Goal: Subscribe to service/newsletter: Subscribe to service/newsletter

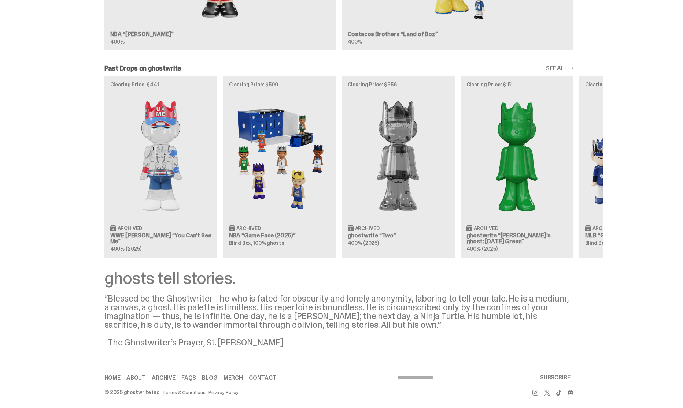
scroll to position [576, 0]
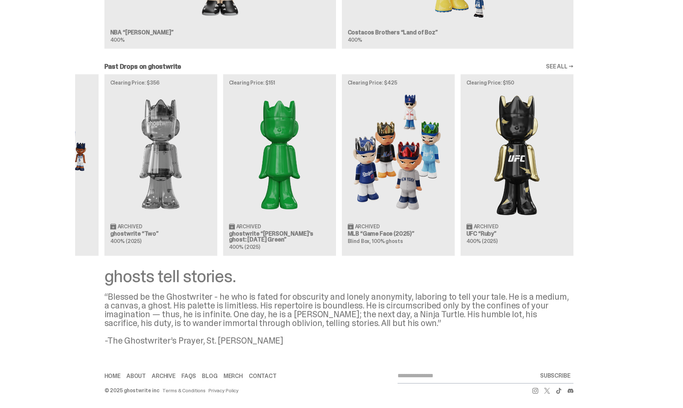
click at [146, 193] on div "Clearing Price: $441 Archived WWE [PERSON_NAME] “You Can't See Me” 400% (2025) …" at bounding box center [338, 165] width 527 height 182
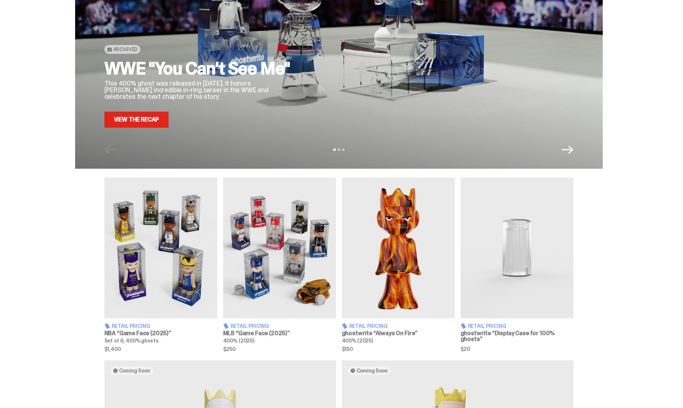
scroll to position [0, 0]
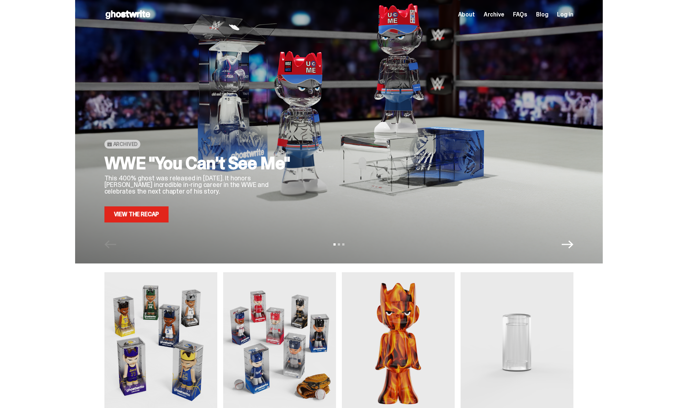
click at [499, 15] on span "Archive" at bounding box center [493, 15] width 21 height 6
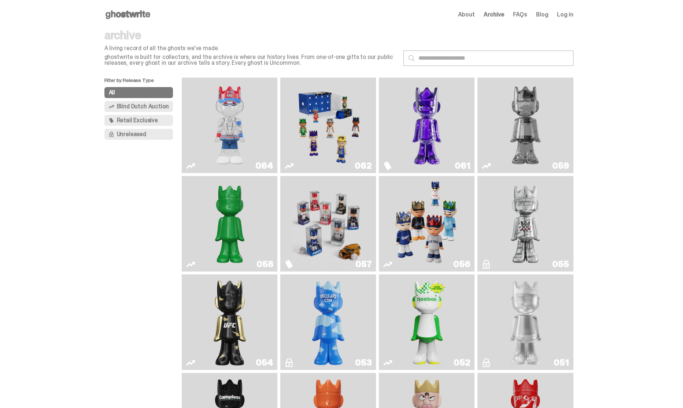
click at [128, 135] on span "Unreleased" at bounding box center [131, 134] width 29 height 6
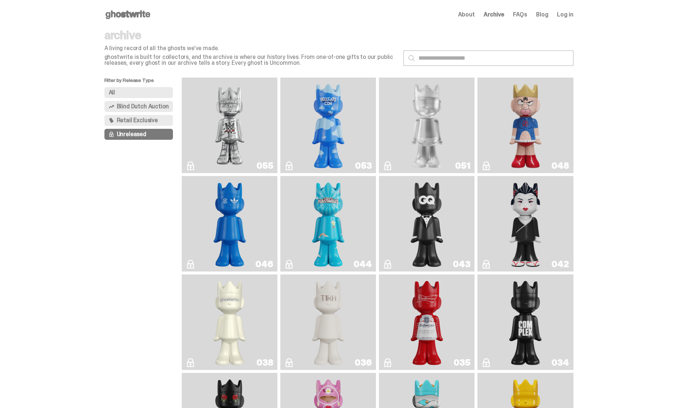
scroll to position [221, 0]
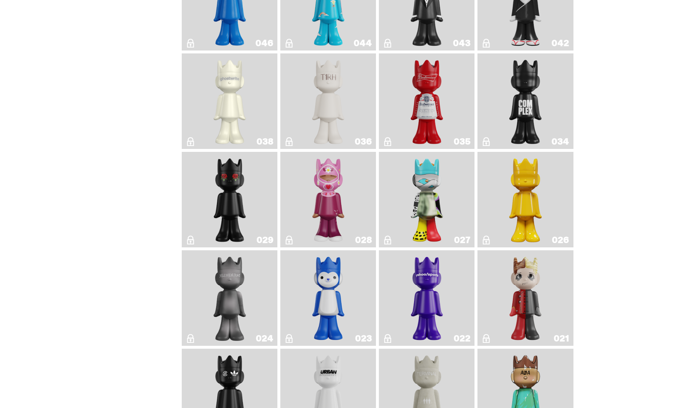
click at [435, 212] on img "What The MSCHF" at bounding box center [426, 200] width 39 height 90
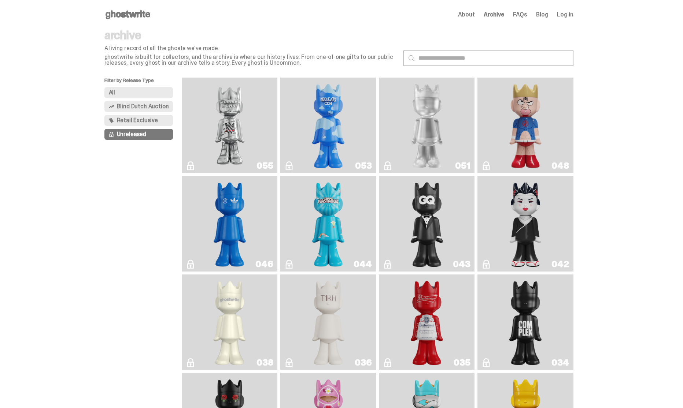
click at [142, 93] on button "All" at bounding box center [138, 92] width 69 height 11
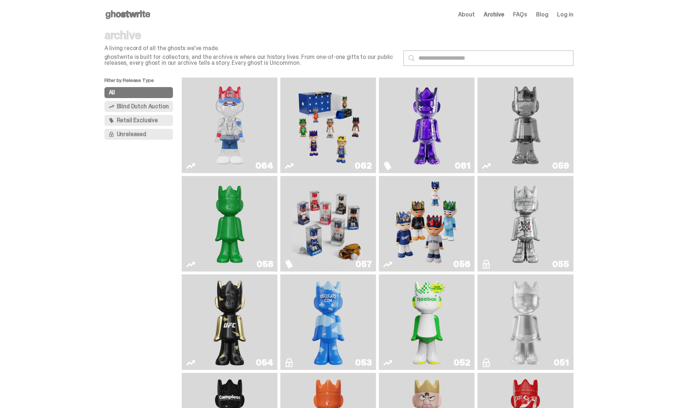
click at [147, 118] on span "Retail Exclusive" at bounding box center [137, 121] width 41 height 6
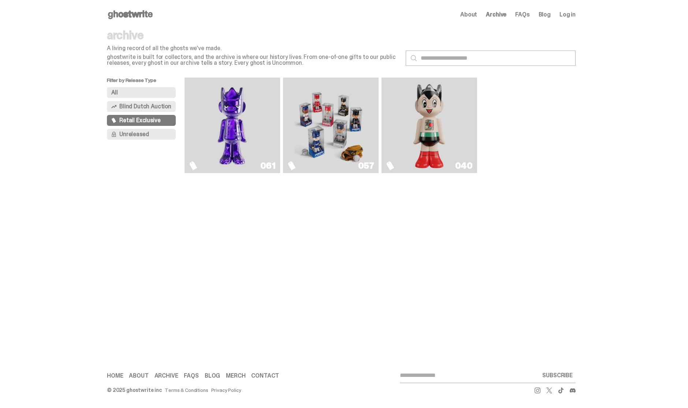
click at [148, 106] on span "Blind Dutch Auction" at bounding box center [145, 107] width 52 height 6
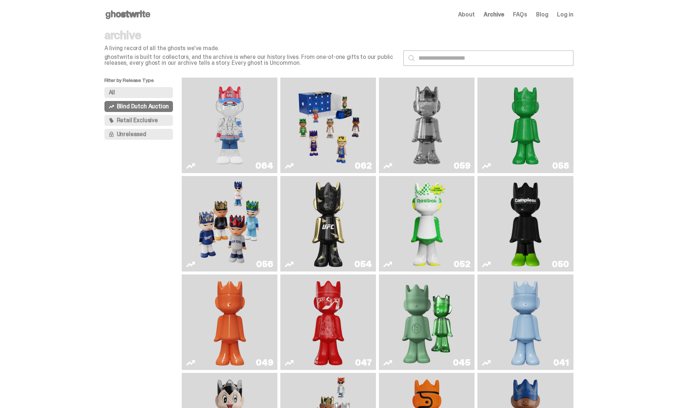
click at [313, 116] on img "Game Face (2025)" at bounding box center [328, 126] width 72 height 90
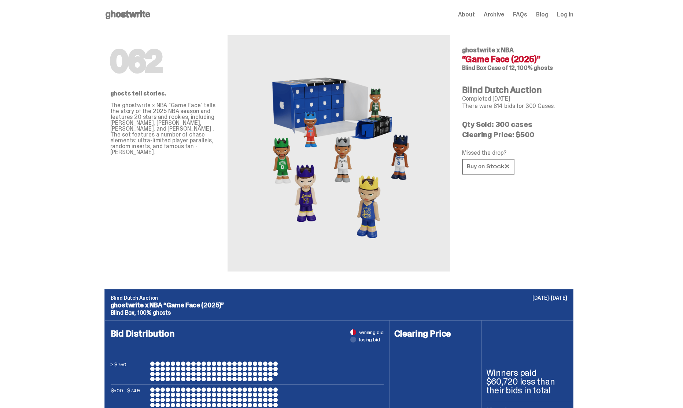
click at [470, 12] on span "About" at bounding box center [466, 15] width 17 height 6
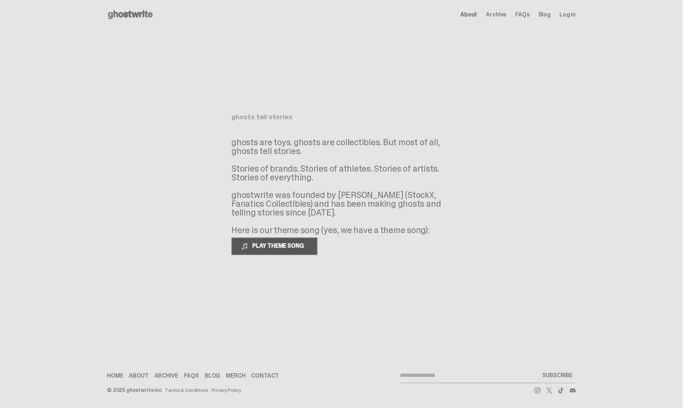
click at [276, 248] on span "PLAY THEME SONG" at bounding box center [278, 246] width 59 height 8
click at [233, 376] on link "Merch" at bounding box center [235, 376] width 19 height 6
click at [498, 16] on span "Archive" at bounding box center [496, 15] width 21 height 6
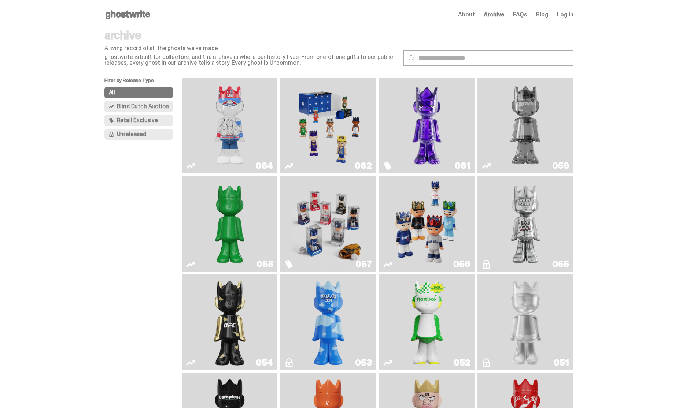
click at [239, 124] on img "You Can't See Me" at bounding box center [230, 126] width 72 height 90
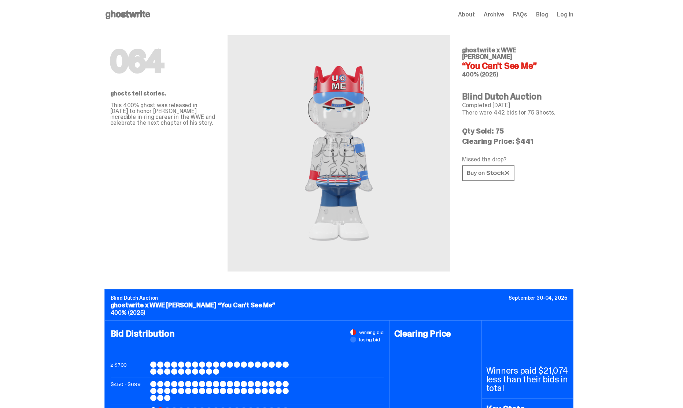
click at [144, 17] on use at bounding box center [127, 14] width 45 height 9
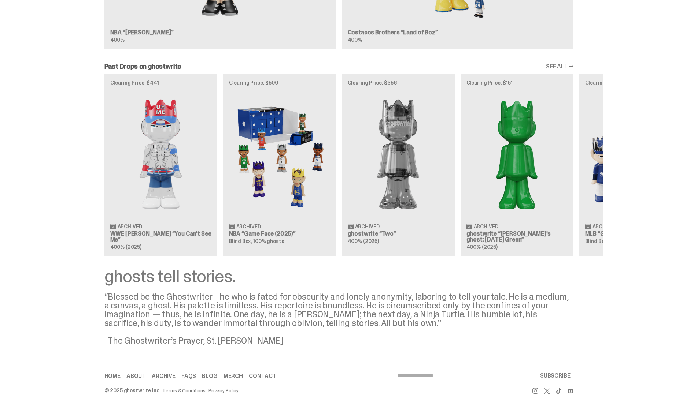
click at [602, 192] on div "Clearing Price: $441 Archived WWE [PERSON_NAME] “You Can't See Me” 400% (2025) …" at bounding box center [338, 165] width 527 height 182
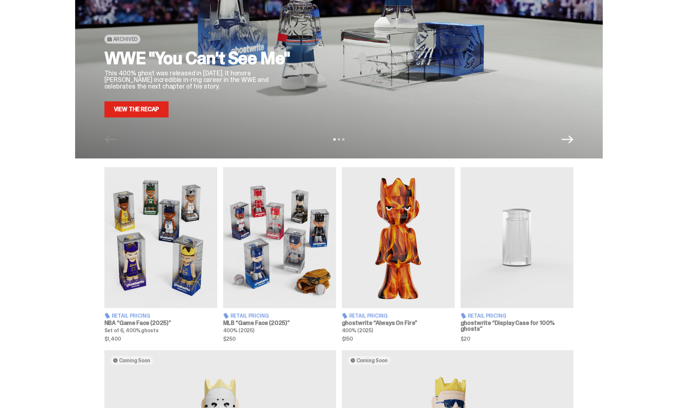
scroll to position [246, 0]
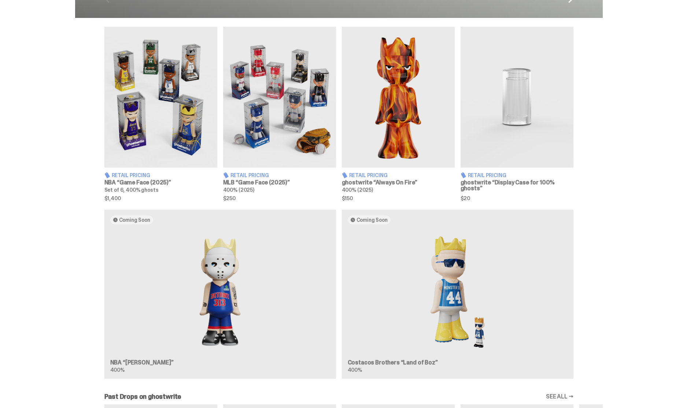
click at [407, 110] on img at bounding box center [398, 97] width 113 height 141
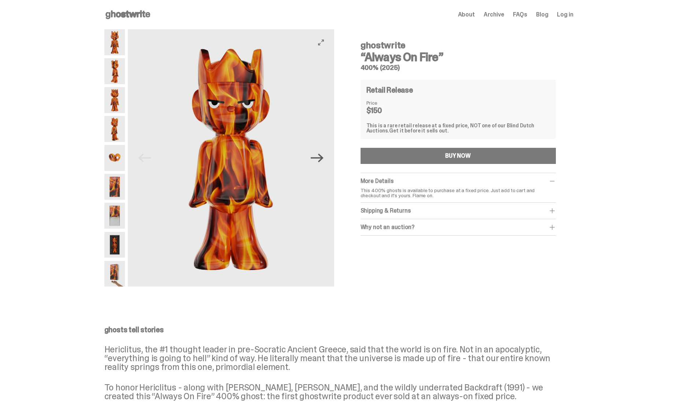
click at [320, 156] on icon "Next" at bounding box center [317, 158] width 13 height 13
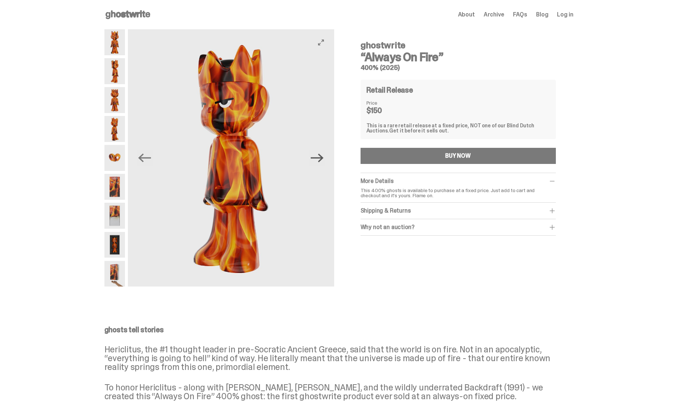
click at [320, 159] on icon "Next" at bounding box center [317, 158] width 13 height 13
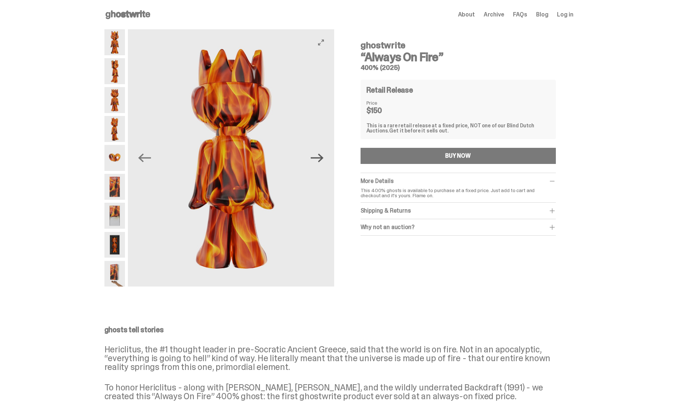
click at [321, 160] on icon "Next" at bounding box center [317, 158] width 13 height 13
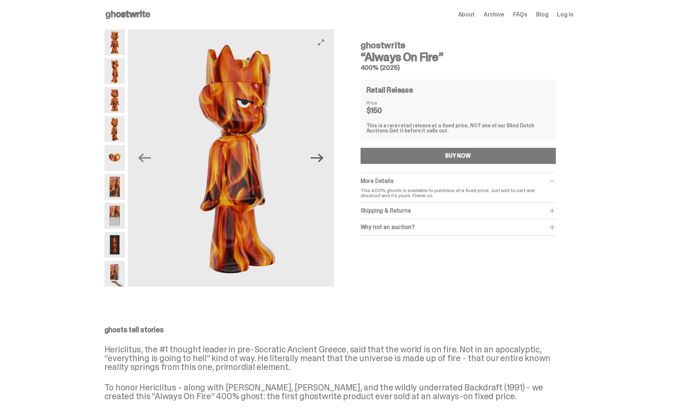
click at [321, 160] on icon "Next" at bounding box center [317, 158] width 13 height 13
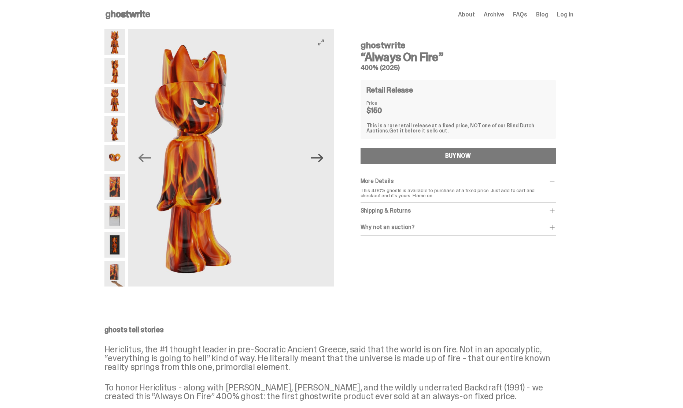
click at [317, 158] on icon "Next" at bounding box center [317, 158] width 13 height 9
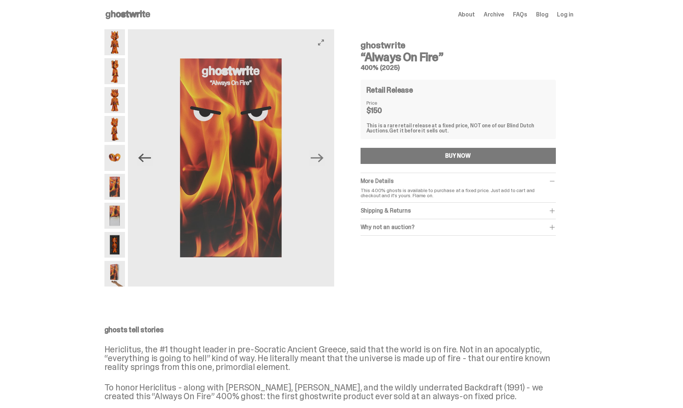
click at [151, 158] on icon "Previous" at bounding box center [144, 158] width 13 height 9
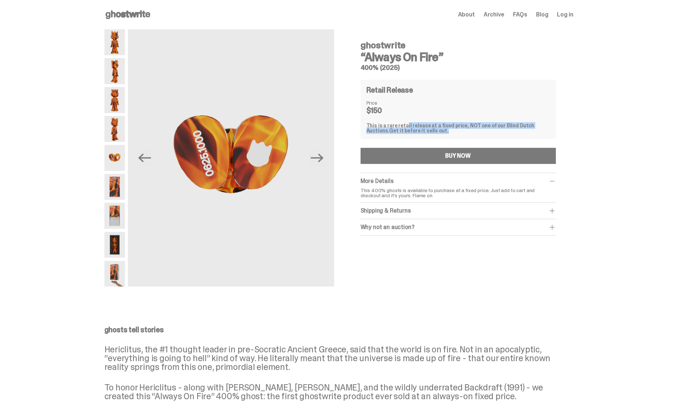
drag, startPoint x: 400, startPoint y: 126, endPoint x: 467, endPoint y: 130, distance: 67.1
click at [467, 130] on div "This is a rare retail release at a fixed price, NOT one of our Blind Dutch Auct…" at bounding box center [457, 128] width 183 height 10
click at [440, 210] on div "Shipping & Returns" at bounding box center [457, 210] width 195 height 7
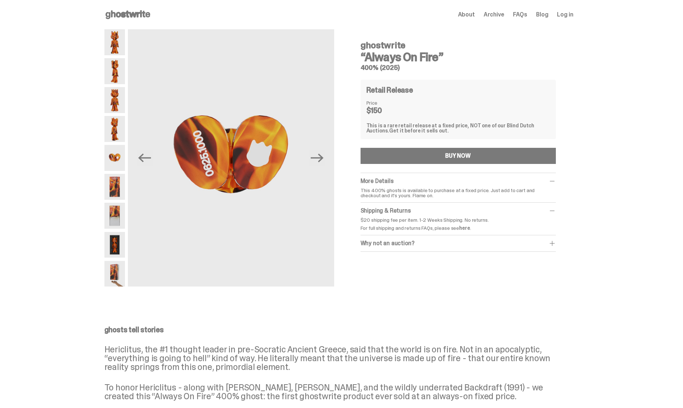
click at [430, 245] on div "Why not an auction?" at bounding box center [457, 243] width 195 height 7
drag, startPoint x: 375, startPoint y: 253, endPoint x: 502, endPoint y: 261, distance: 128.1
click at [503, 263] on div "We still stand by Blind Dutch Auctions being the best way to sell anything. But…" at bounding box center [457, 257] width 195 height 15
click at [497, 263] on div "We still stand by Blind Dutch Auctions being the best way to sell anything. But…" at bounding box center [457, 257] width 195 height 15
drag, startPoint x: 500, startPoint y: 264, endPoint x: 359, endPoint y: 252, distance: 141.5
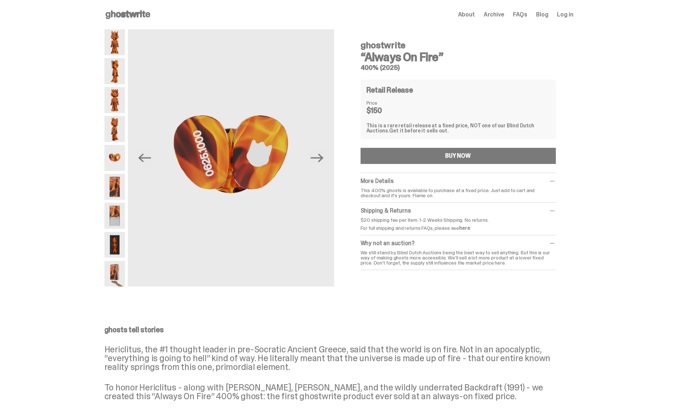
click at [358, 252] on div "ghostwrite “Always On Fire” 400% (2025) Retail Release Price $150 This is a rar…" at bounding box center [458, 152] width 230 height 247
click at [373, 256] on div "We still stand by Blind Dutch Auctions being the best way to sell anything. But…" at bounding box center [457, 257] width 195 height 15
drag, startPoint x: 386, startPoint y: 231, endPoint x: 363, endPoint y: 222, distance: 24.0
click at [363, 222] on div "$20 shipping fee per item. 1-2 Weeks Shipping. No returns. For full shipping an…" at bounding box center [457, 223] width 195 height 13
click at [388, 227] on p "For full shipping and returns FAQs, please see here ." at bounding box center [457, 228] width 195 height 5
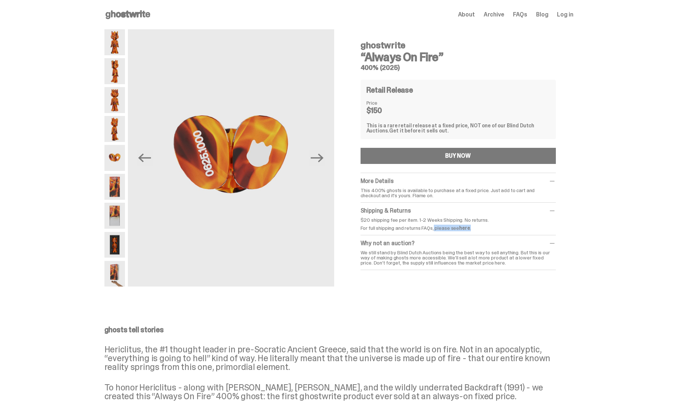
drag, startPoint x: 468, startPoint y: 228, endPoint x: 393, endPoint y: 227, distance: 75.8
click at [394, 227] on p "For full shipping and returns FAQs, please see here ." at bounding box center [457, 228] width 195 height 5
click at [118, 137] on img at bounding box center [114, 129] width 21 height 26
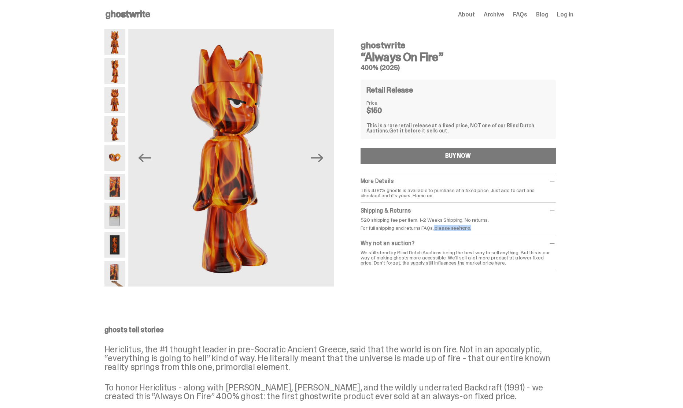
click at [117, 160] on img at bounding box center [114, 158] width 21 height 26
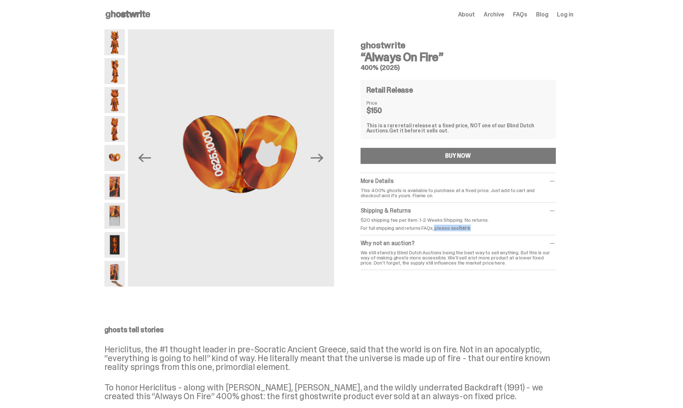
click at [118, 176] on img at bounding box center [114, 187] width 21 height 26
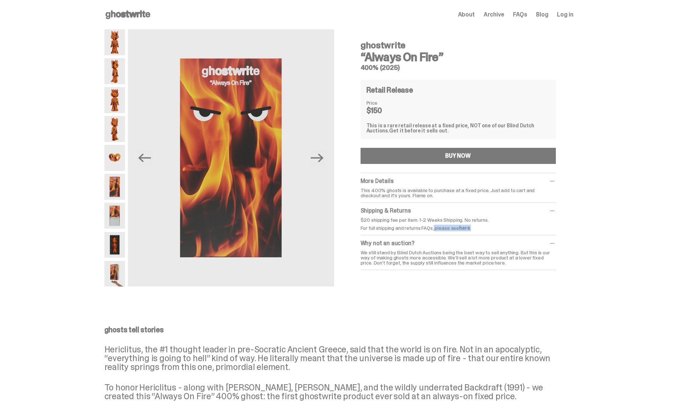
click at [122, 193] on img at bounding box center [114, 187] width 21 height 26
click at [121, 214] on img at bounding box center [114, 216] width 21 height 26
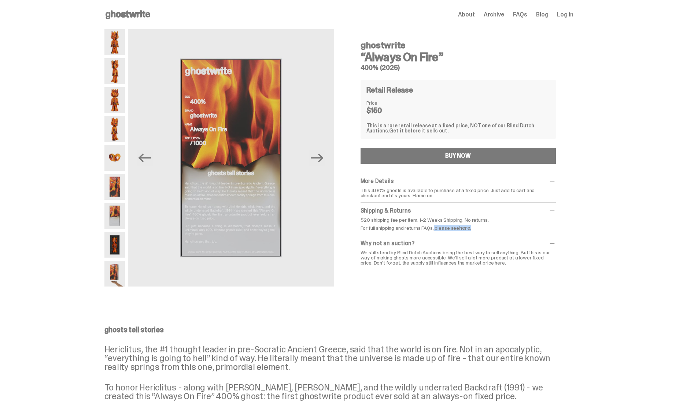
click at [122, 247] on img at bounding box center [114, 245] width 21 height 26
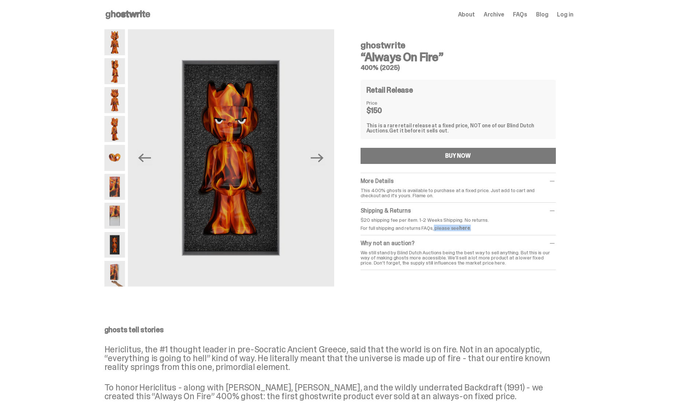
click at [117, 268] on img at bounding box center [114, 274] width 21 height 26
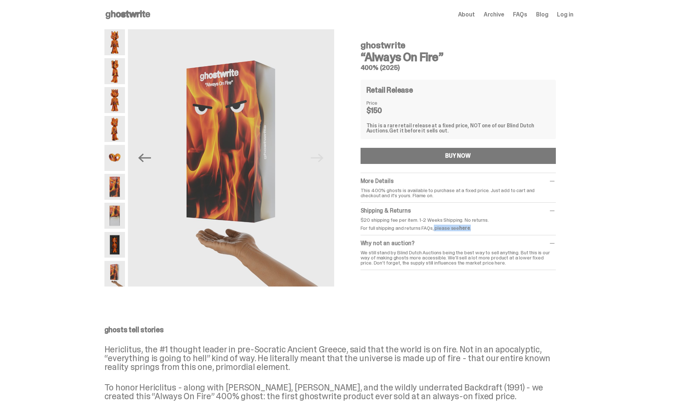
click at [120, 245] on img at bounding box center [114, 245] width 21 height 26
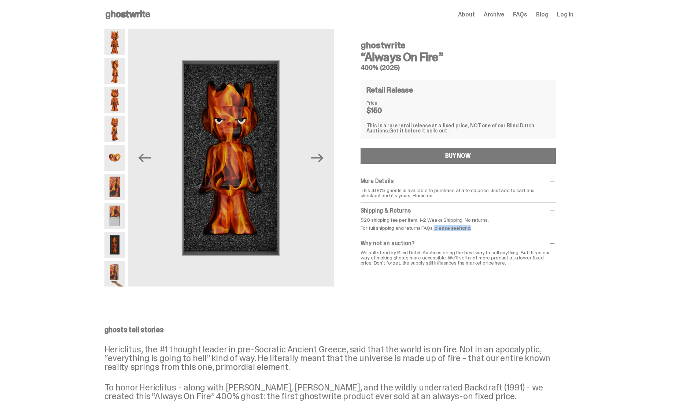
click at [119, 214] on img at bounding box center [114, 216] width 21 height 26
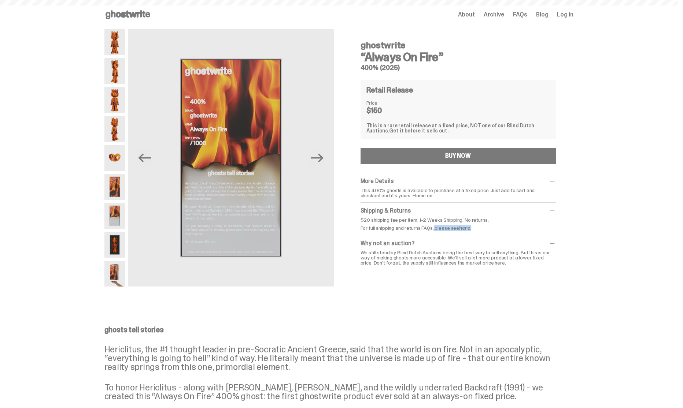
scroll to position [246, 0]
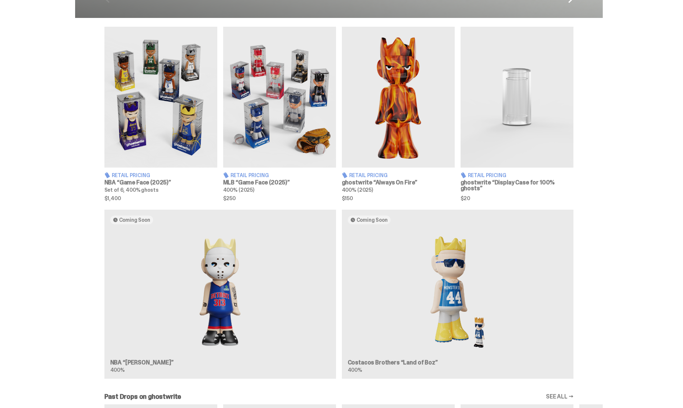
click at [516, 115] on img at bounding box center [516, 97] width 113 height 141
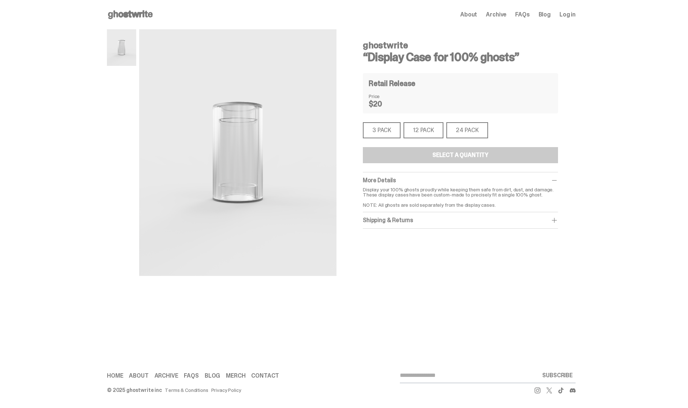
click at [426, 132] on div "12 PACK" at bounding box center [424, 130] width 40 height 16
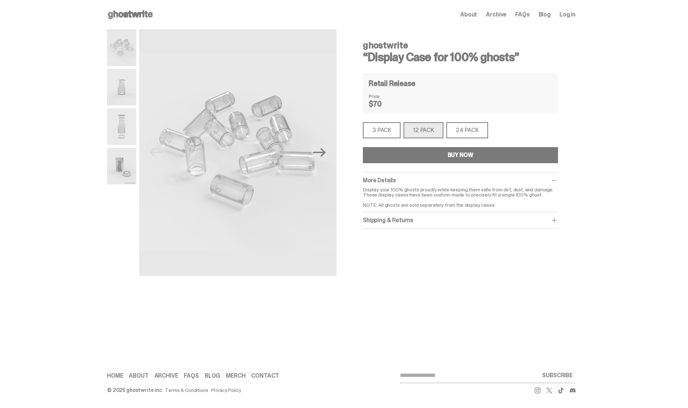
click at [468, 131] on div "24 PACK" at bounding box center [467, 130] width 42 height 16
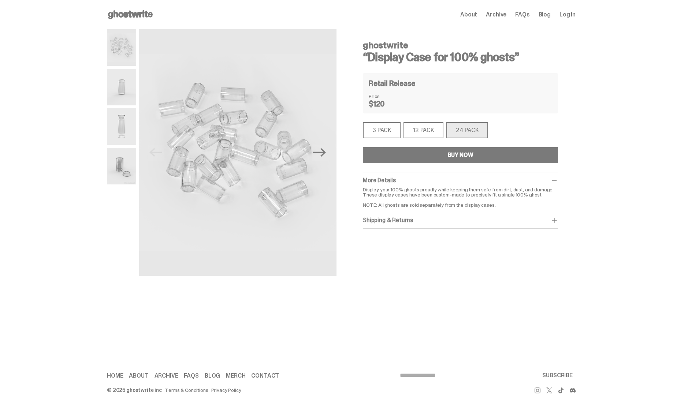
click at [392, 129] on div "3 PACK" at bounding box center [382, 130] width 38 height 16
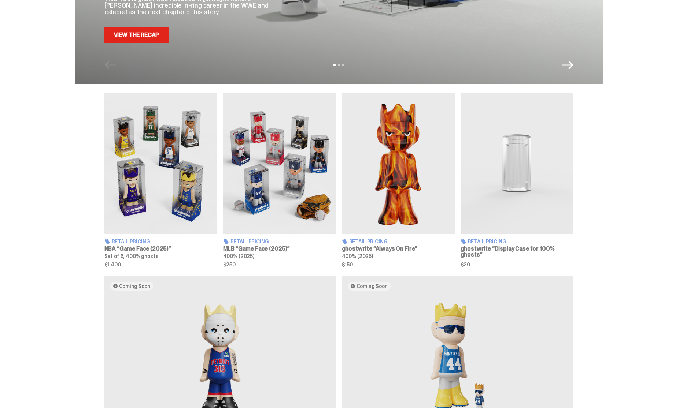
scroll to position [187, 0]
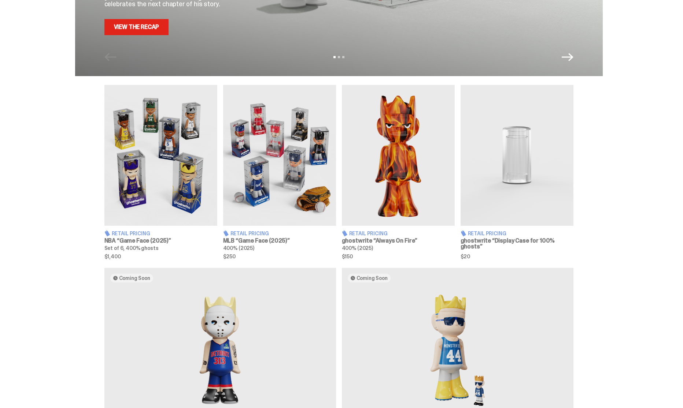
click at [165, 181] on img at bounding box center [160, 155] width 113 height 141
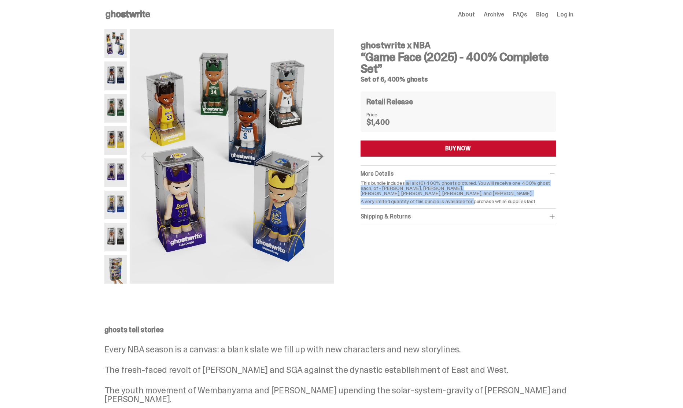
drag, startPoint x: 405, startPoint y: 182, endPoint x: 476, endPoint y: 202, distance: 72.9
click at [477, 199] on div "This bundle includes all six (6) 400% ghosts pictured. You will receive one 400…" at bounding box center [457, 192] width 195 height 23
click at [122, 80] on img at bounding box center [115, 76] width 23 height 29
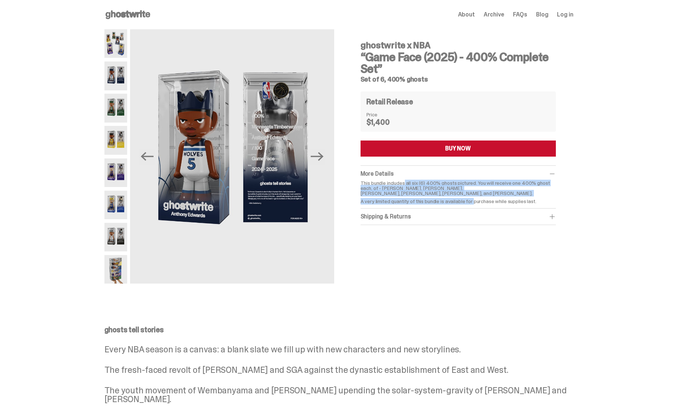
click at [123, 107] on img at bounding box center [115, 108] width 23 height 29
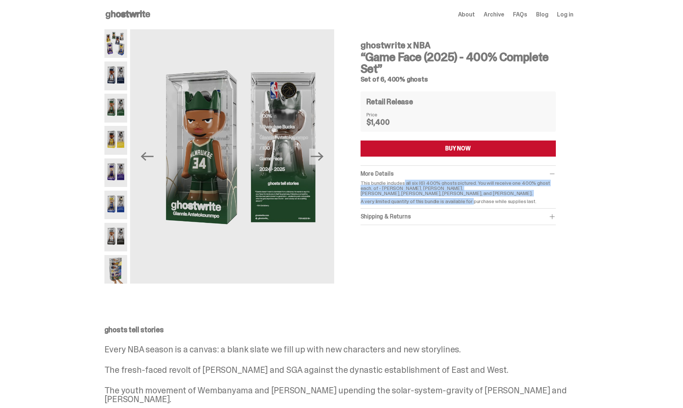
click at [126, 138] on img at bounding box center [115, 140] width 23 height 29
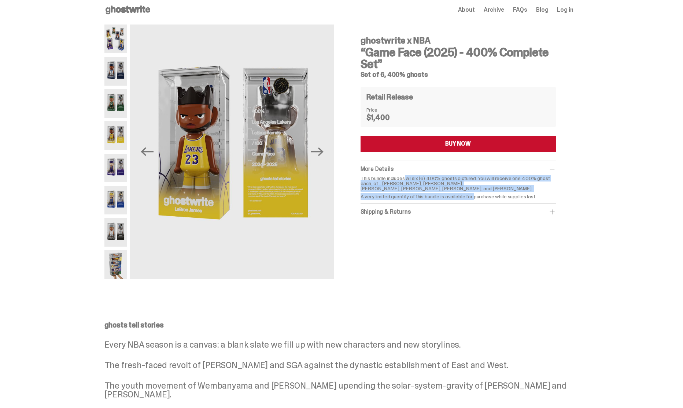
scroll to position [17, 0]
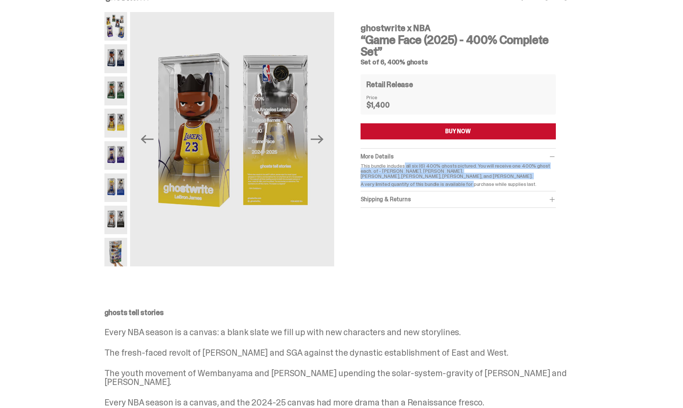
click at [120, 256] on img at bounding box center [115, 252] width 23 height 29
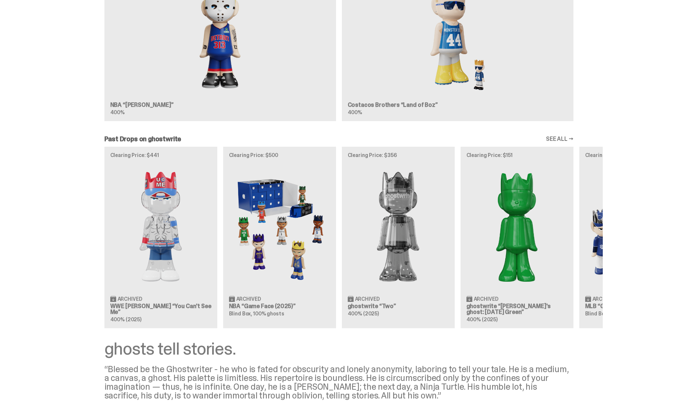
scroll to position [544, 0]
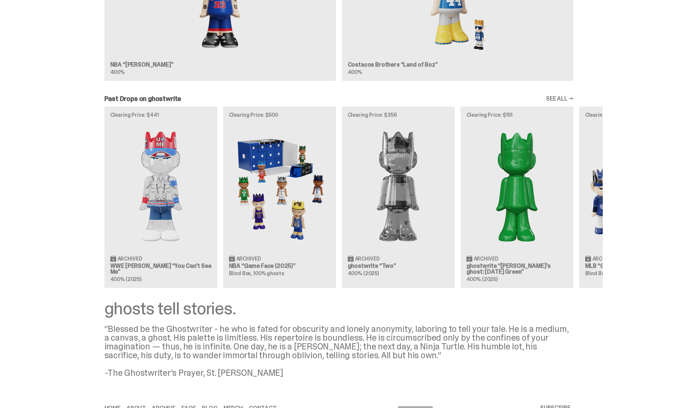
click at [294, 196] on div "Clearing Price: $441 Archived WWE [PERSON_NAME] “You Can't See Me” 400% (2025) …" at bounding box center [338, 198] width 527 height 182
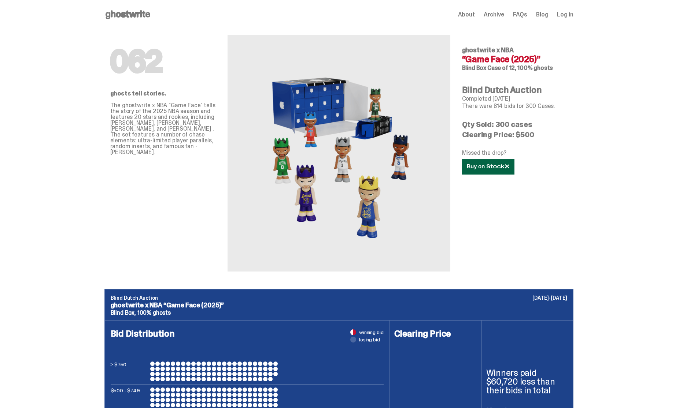
click at [501, 168] on use at bounding box center [488, 166] width 42 height 5
click at [141, 15] on icon at bounding box center [127, 15] width 47 height 12
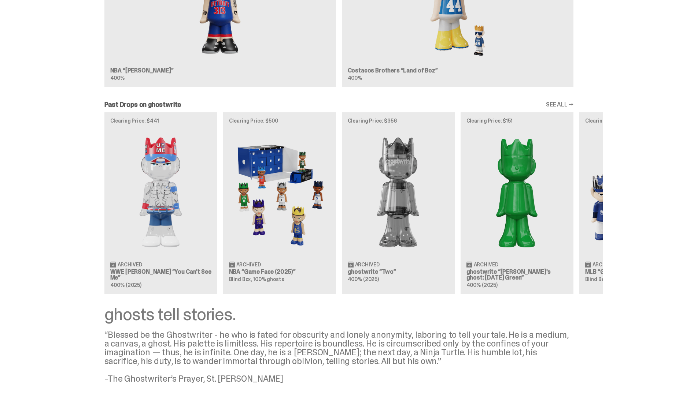
scroll to position [576, 0]
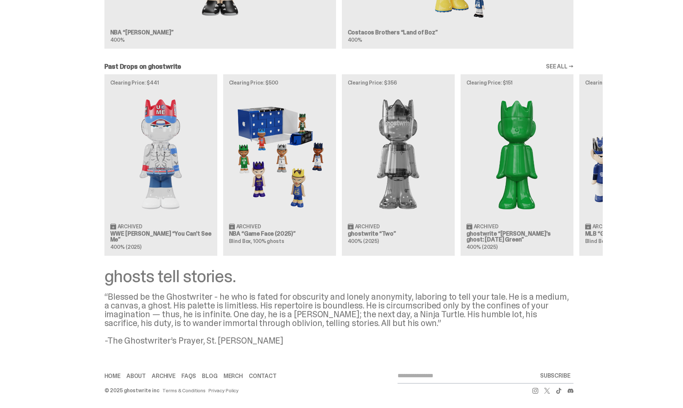
click at [425, 380] on input "email" at bounding box center [467, 376] width 140 height 15
type input "**********"
click at [564, 377] on button "SUBSCRIBE" at bounding box center [555, 376] width 36 height 15
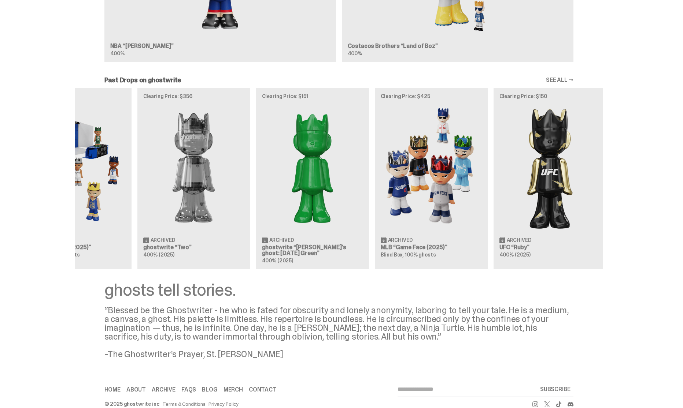
scroll to position [0, 237]
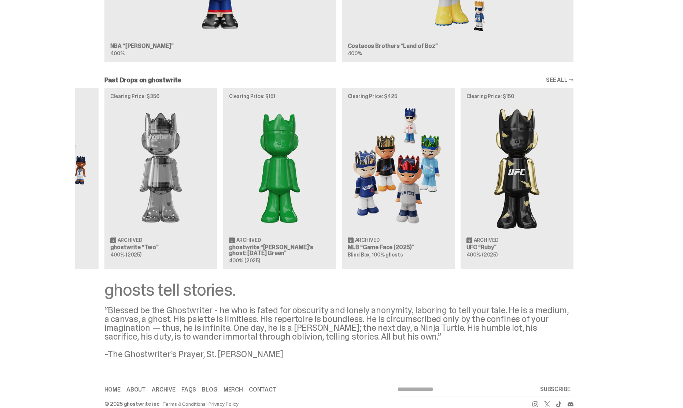
click at [321, 192] on div "Clearing Price: $441 Archived WWE [PERSON_NAME] “You Can't See Me” 400% (2025) …" at bounding box center [338, 179] width 527 height 182
click at [325, 183] on div "Clearing Price: $441 Archived WWE [PERSON_NAME] “You Can't See Me” 400% (2025) …" at bounding box center [338, 179] width 527 height 182
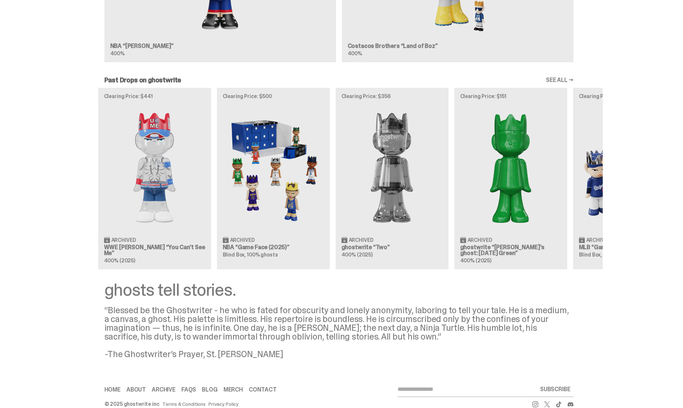
scroll to position [0, 0]
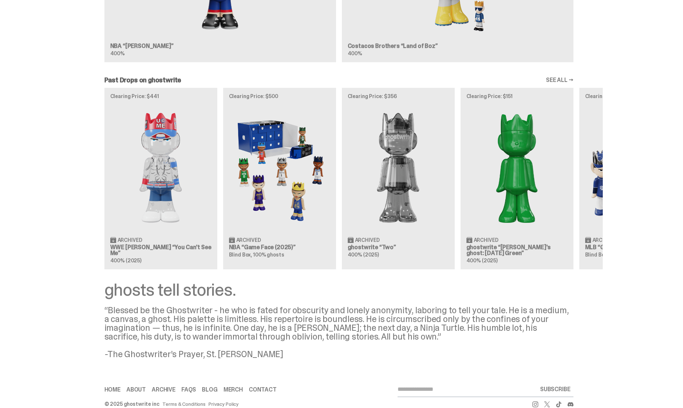
click at [591, 193] on div "Clearing Price: $441 Archived WWE [PERSON_NAME] “You Can't See Me” 400% (2025) …" at bounding box center [338, 179] width 527 height 182
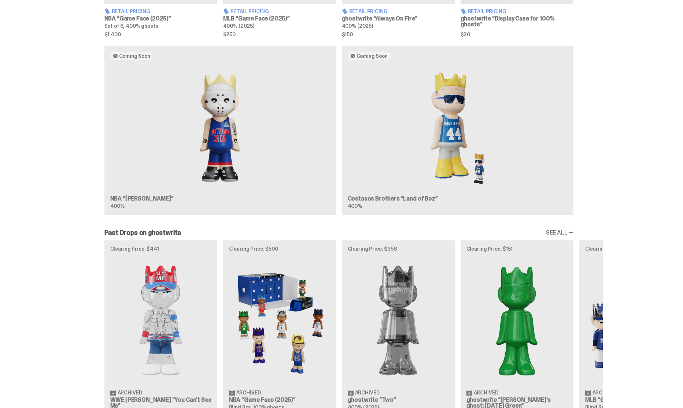
scroll to position [410, 0]
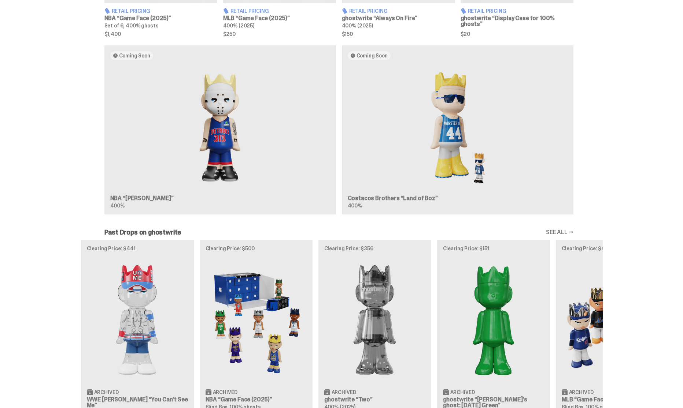
click at [476, 291] on div "Clearing Price: $441 Archived WWE [PERSON_NAME] “You Can't See Me” 400% (2025) …" at bounding box center [338, 331] width 527 height 182
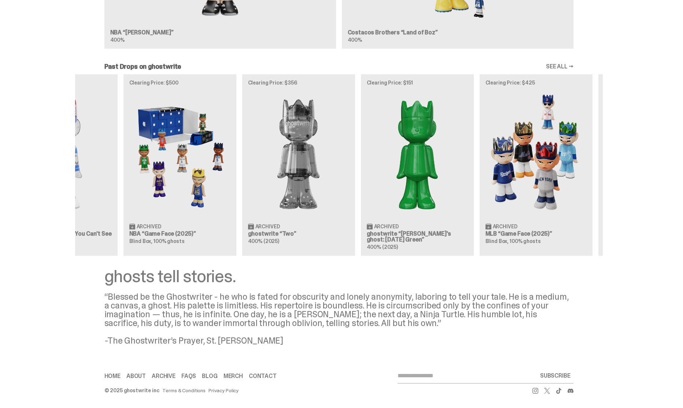
scroll to position [0, 0]
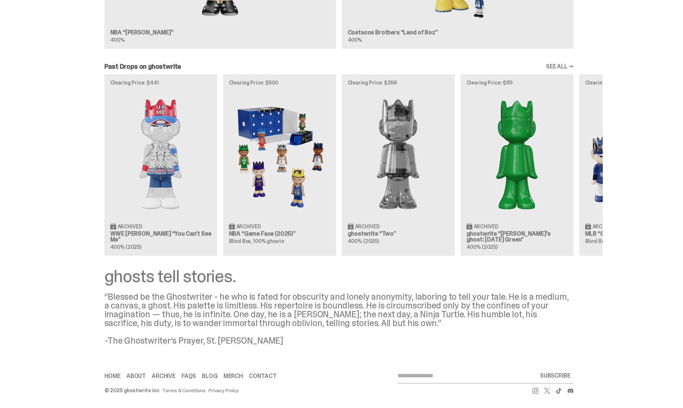
click at [551, 204] on div "Clearing Price: $441 Archived WWE [PERSON_NAME] “You Can't See Me” 400% (2025) …" at bounding box center [338, 165] width 527 height 182
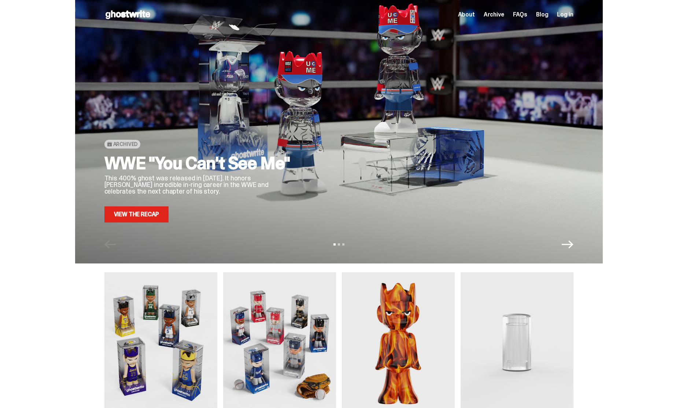
click at [542, 17] on link "Blog" at bounding box center [542, 15] width 12 height 6
